Goal: Information Seeking & Learning: Learn about a topic

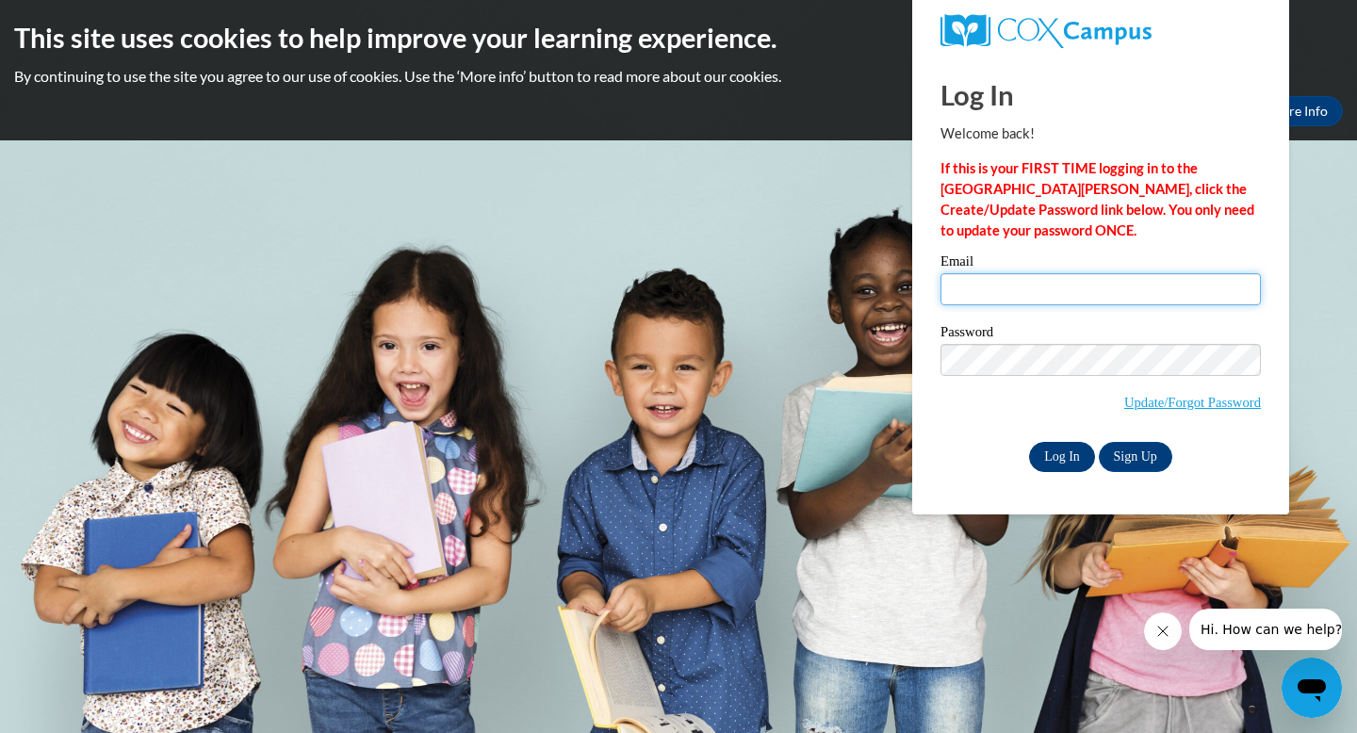
type input "[EMAIL_ADDRESS][DOMAIN_NAME]"
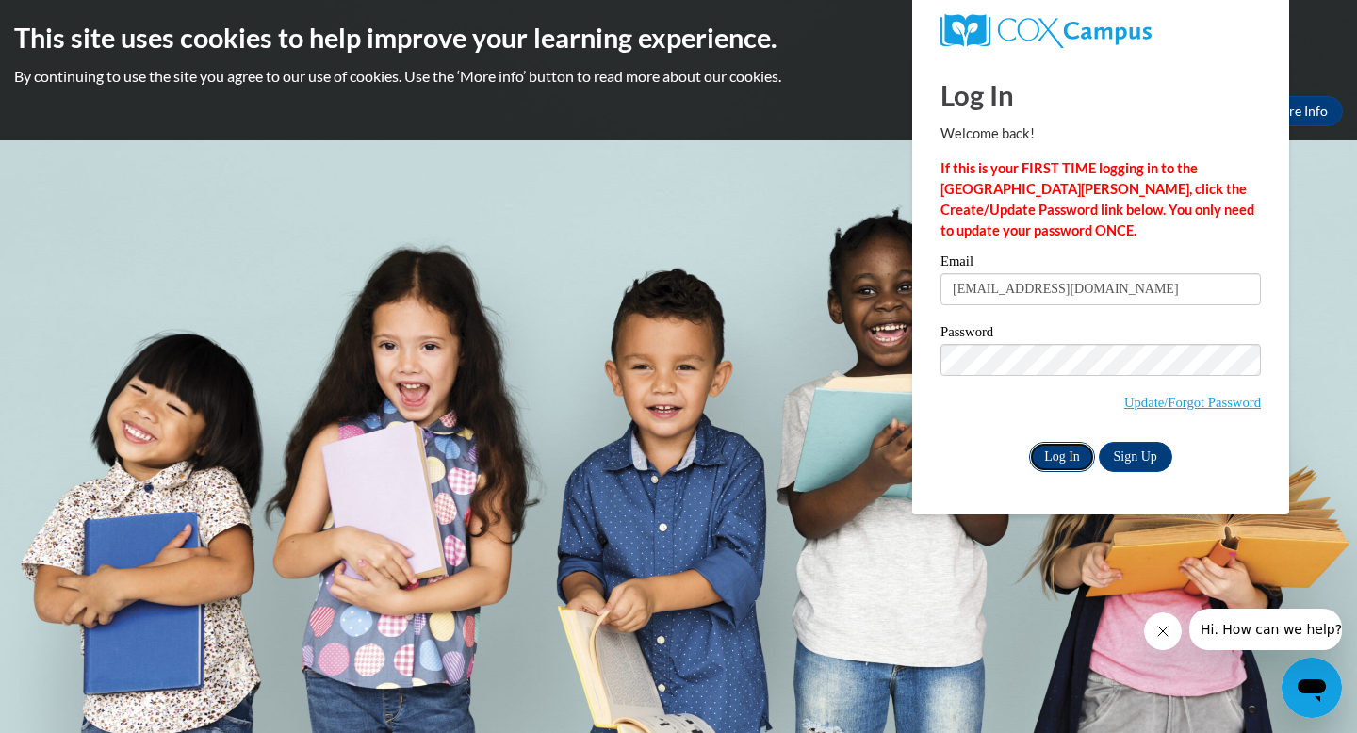
click at [1064, 456] on input "Log In" at bounding box center [1062, 457] width 66 height 30
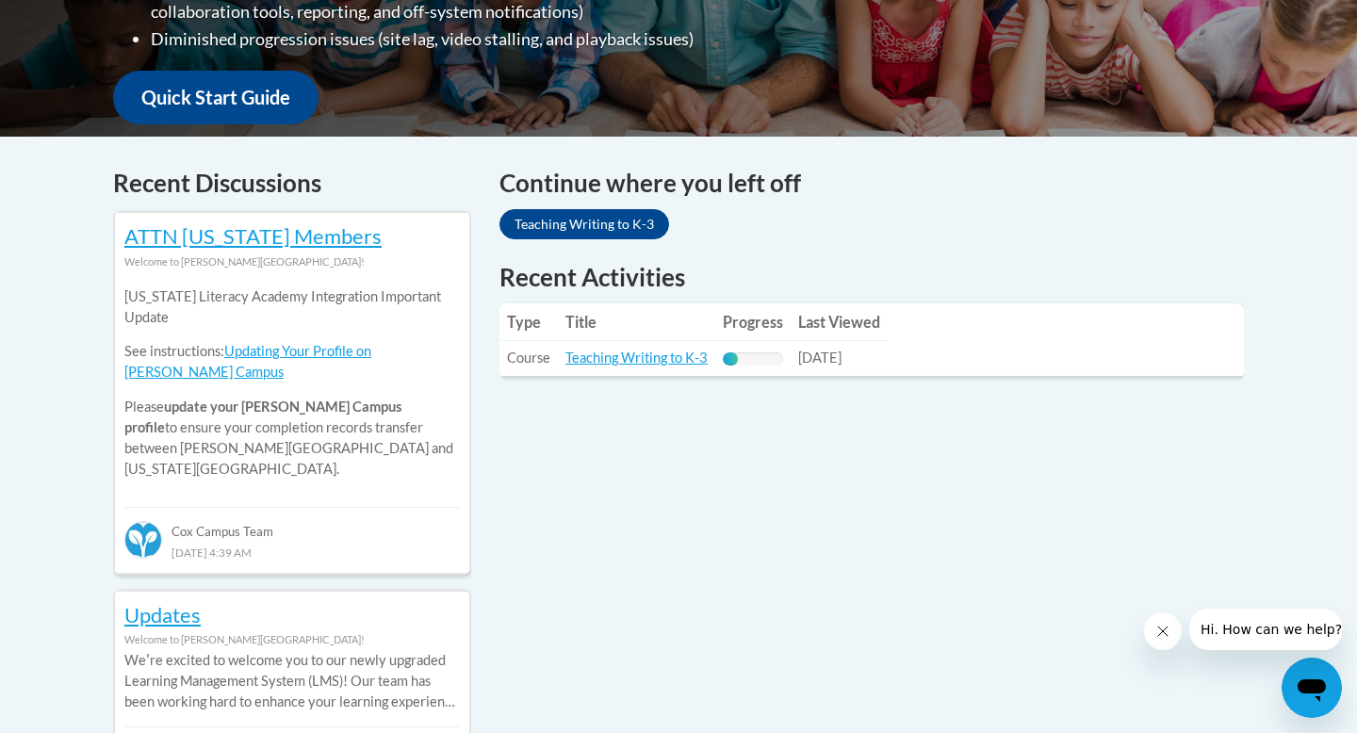
scroll to position [750, 0]
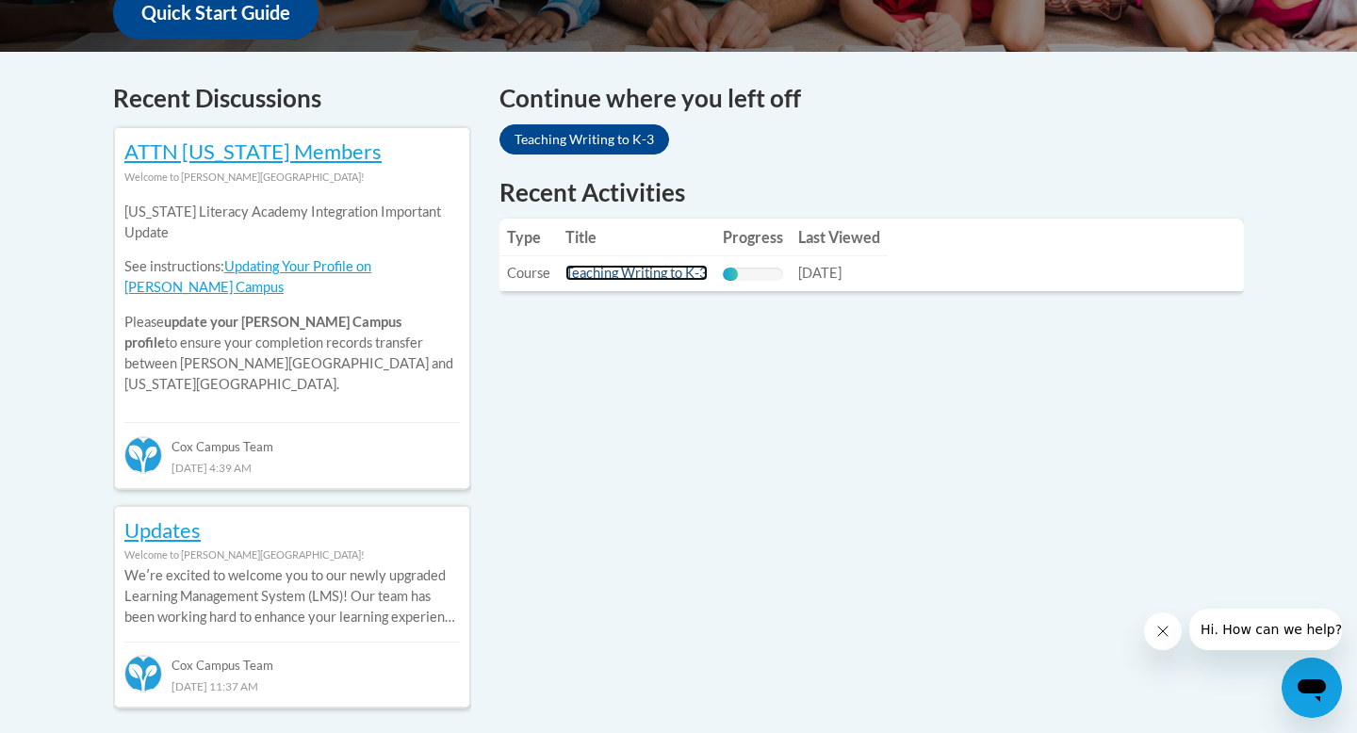
click at [651, 272] on link "Teaching Writing to K-3" at bounding box center [636, 273] width 142 height 16
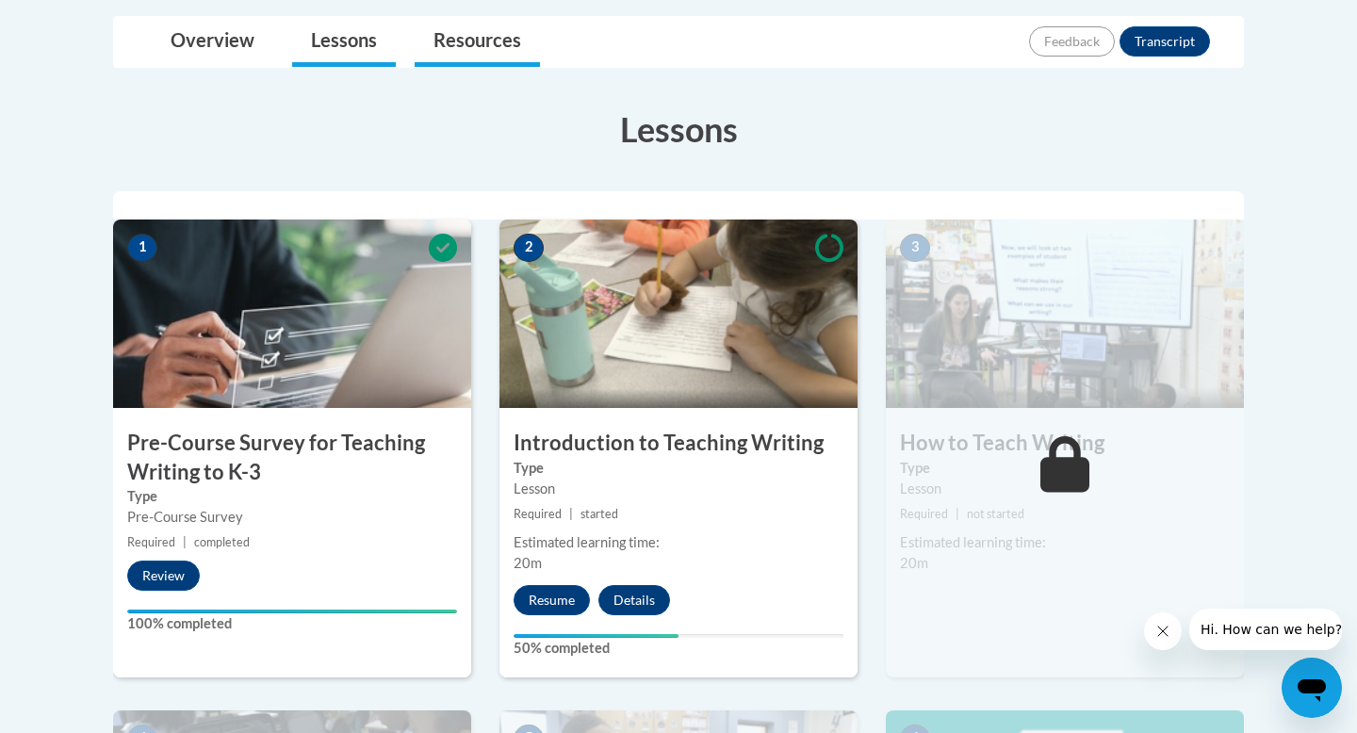
scroll to position [479, 0]
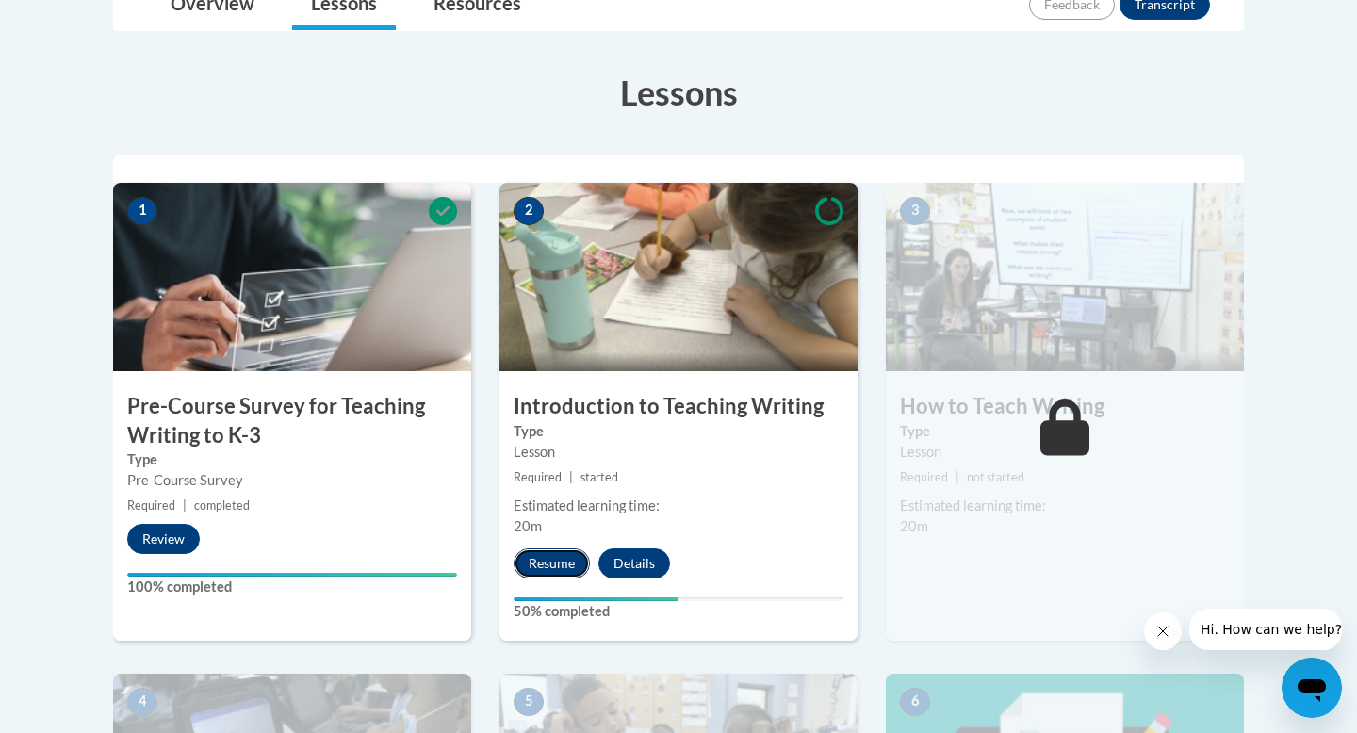
click at [561, 558] on button "Resume" at bounding box center [552, 564] width 76 height 30
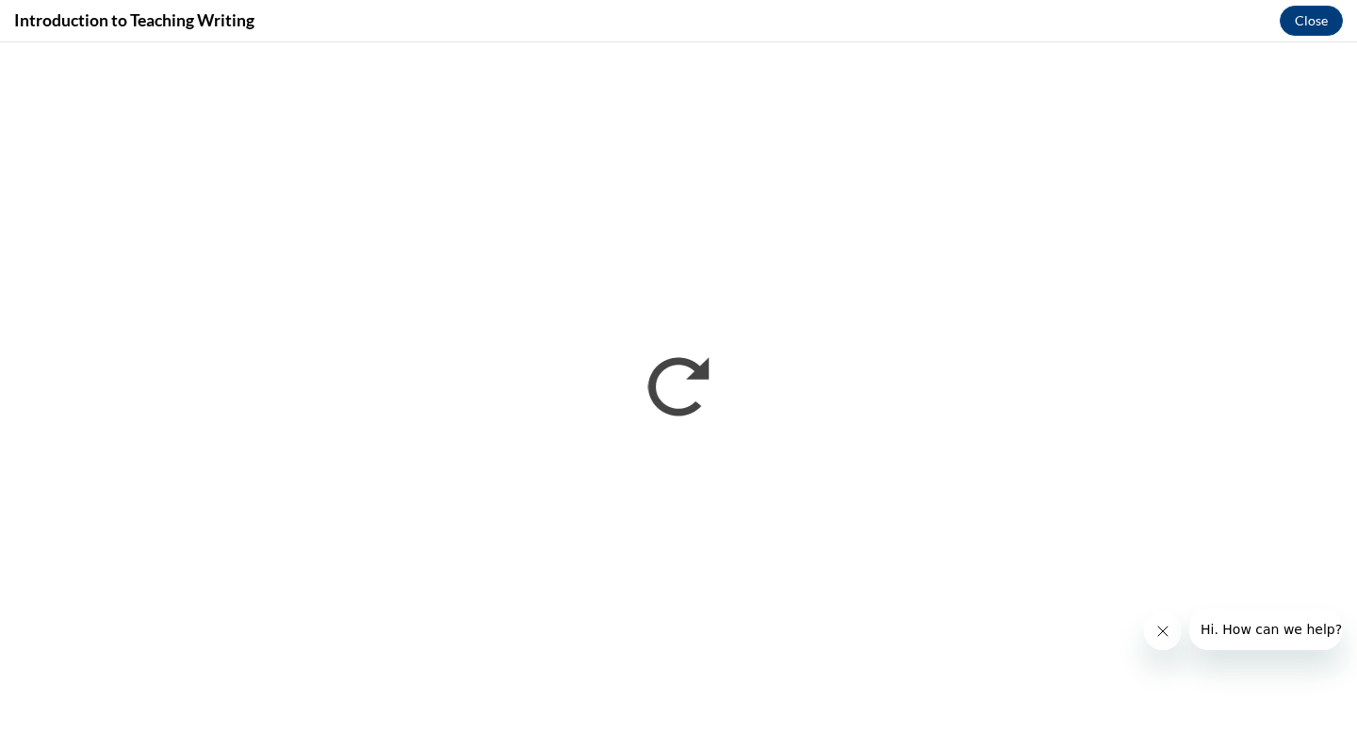
scroll to position [0, 0]
